Goal: Information Seeking & Learning: Learn about a topic

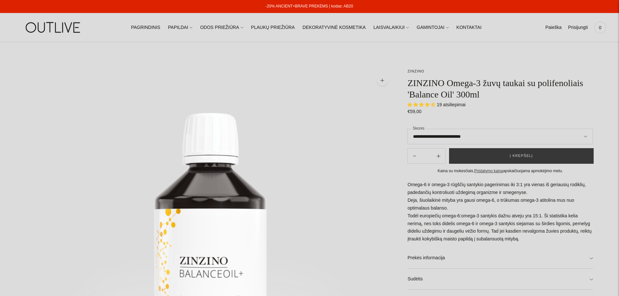
select select "**********"
click at [192, 28] on link "PAPILDAI" at bounding box center [180, 27] width 24 height 14
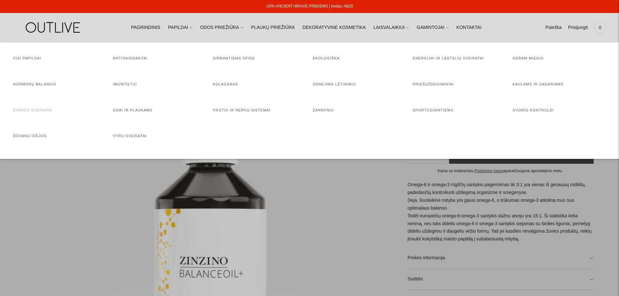
click at [34, 111] on link "Širdies sveikatai" at bounding box center [32, 110] width 39 height 4
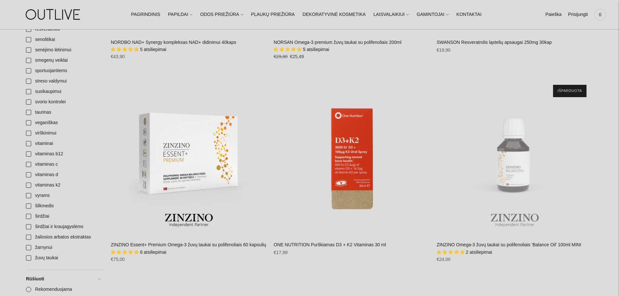
scroll to position [747, 0]
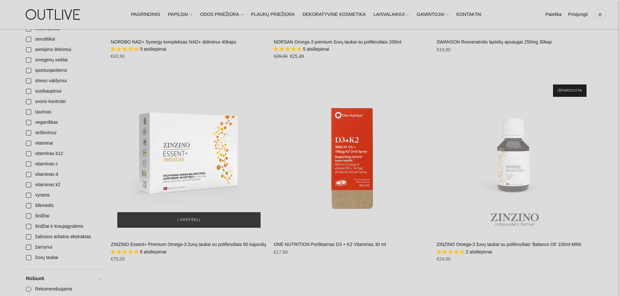
click at [171, 163] on img "ZINZINO Essent+ Premium Omega-3 žuvų taukai su polifenoliais 60 kapsulių\a" at bounding box center [189, 156] width 156 height 156
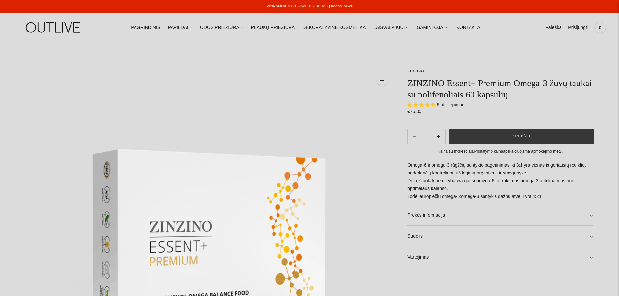
select select "**********"
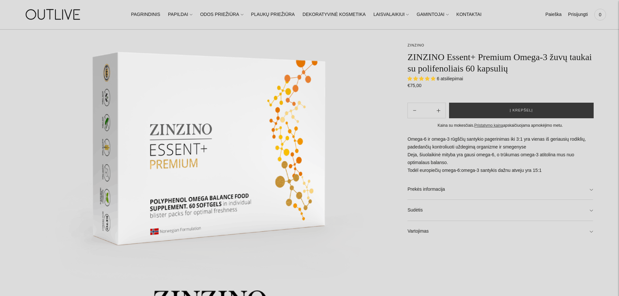
scroll to position [97, 0]
click at [427, 193] on link "Prekės informacija" at bounding box center [499, 189] width 185 height 21
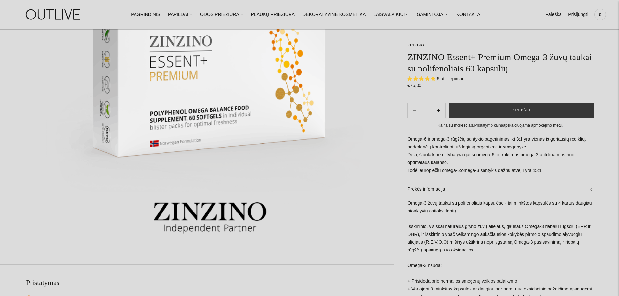
scroll to position [195, 0]
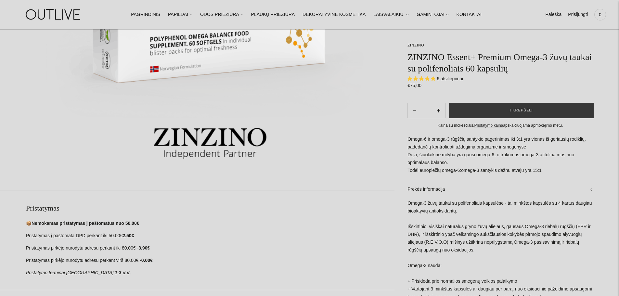
click at [590, 174] on p "Omega-6 ir omega-3 rūgščių santykio pagerinimas iki 3:1 yra vienas iš geriausių…" at bounding box center [499, 154] width 185 height 39
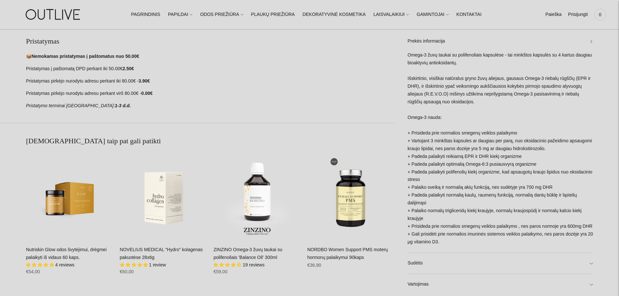
scroll to position [454, 0]
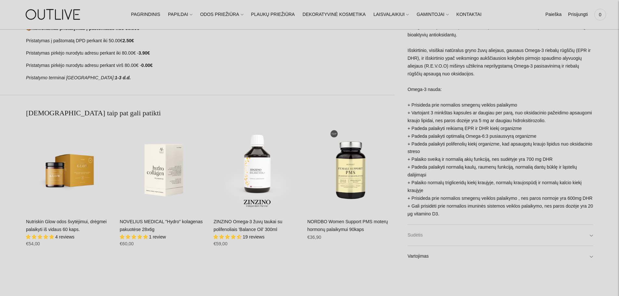
click at [557, 237] on link "Sudėtis" at bounding box center [499, 235] width 185 height 21
